Goal: Task Accomplishment & Management: Manage account settings

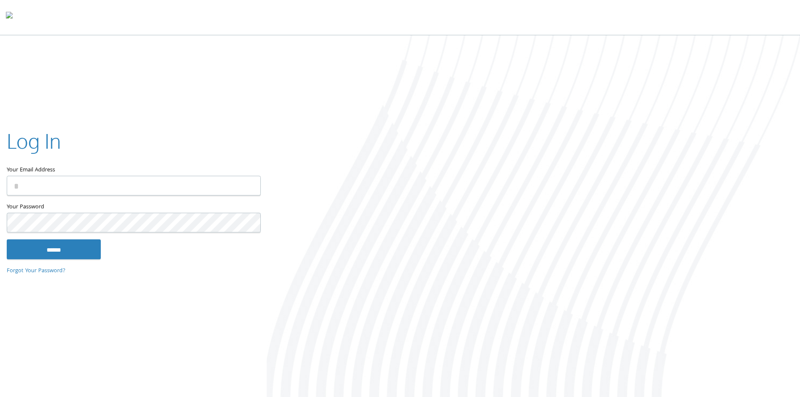
type input "**********"
click at [7, 239] on input "******" at bounding box center [54, 249] width 94 height 20
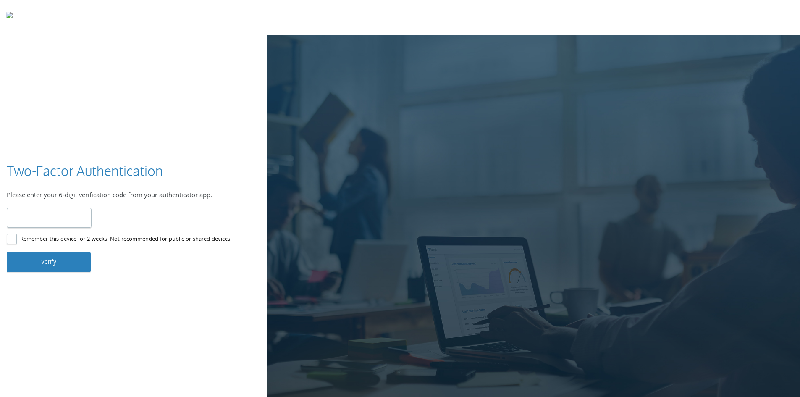
click at [50, 209] on input "number" at bounding box center [49, 218] width 85 height 20
type input "******"
